Goal: Complete application form

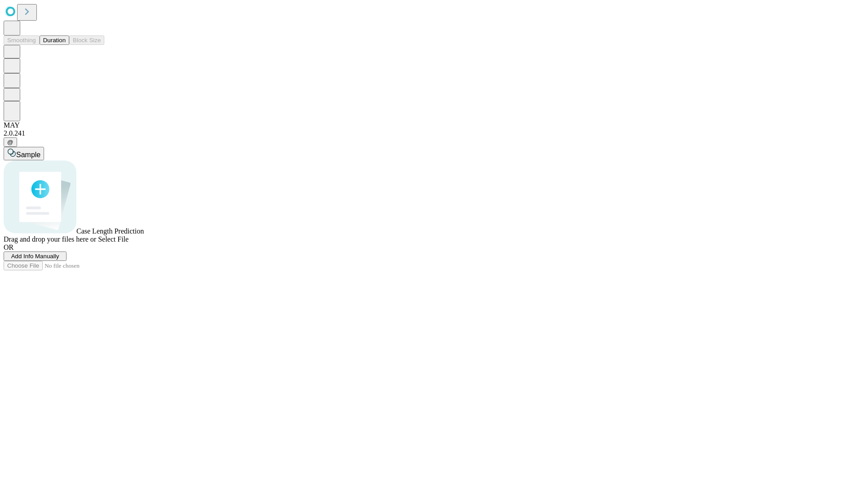
click at [59, 260] on span "Add Info Manually" at bounding box center [35, 256] width 48 height 7
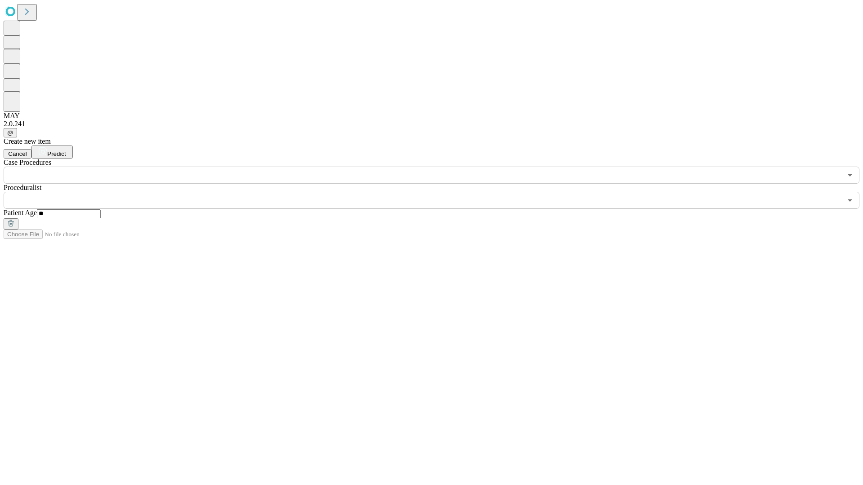
type input "**"
click at [438, 192] on input "text" at bounding box center [423, 200] width 838 height 17
